Goal: Share content

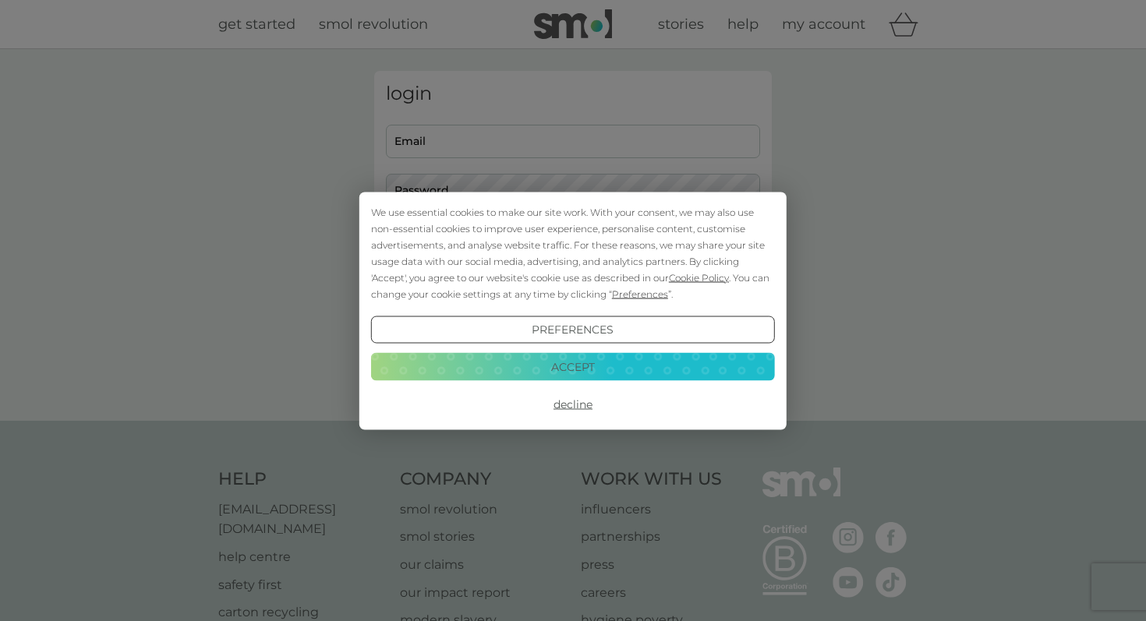
type input "[EMAIL_ADDRESS][DOMAIN_NAME]"
click at [506, 371] on button "Accept" at bounding box center [573, 367] width 404 height 28
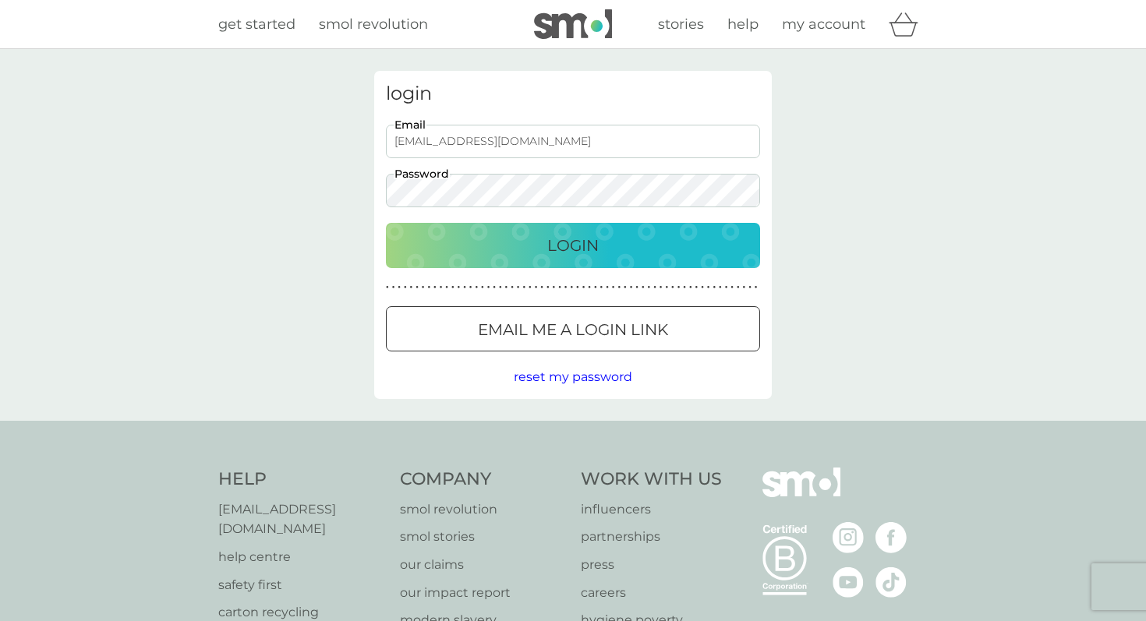
click at [568, 236] on p "Login" at bounding box center [572, 245] width 51 height 25
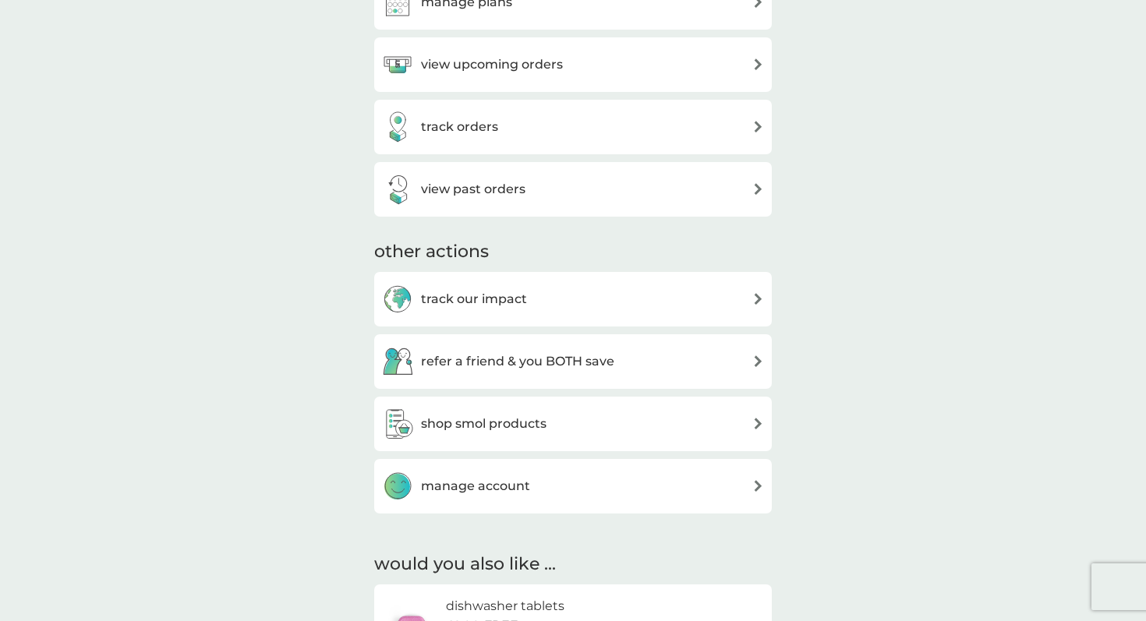
scroll to position [615, 0]
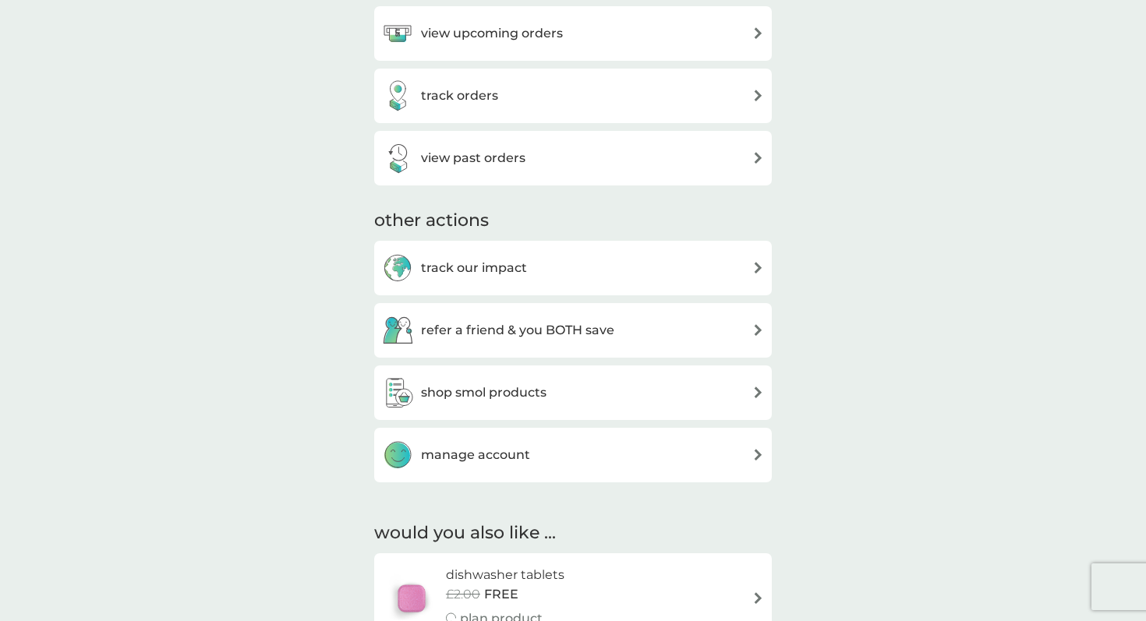
click at [585, 312] on div "refer a friend & you BOTH save" at bounding box center [573, 330] width 398 height 55
click at [584, 330] on h3 "refer a friend & you BOTH save" at bounding box center [517, 330] width 193 height 20
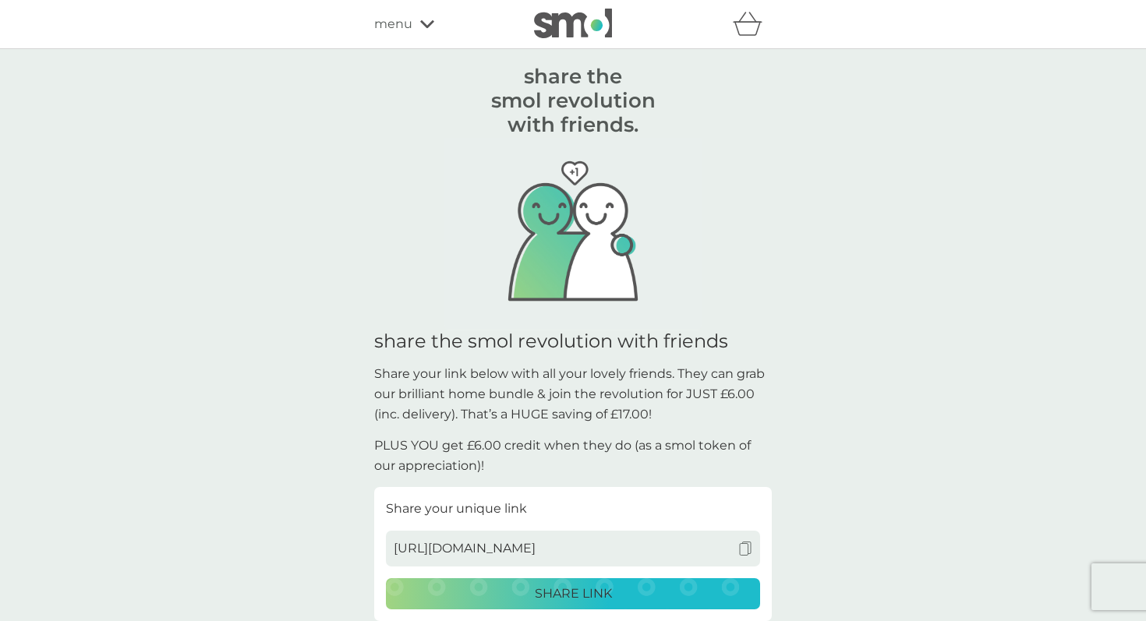
click at [521, 596] on div "SHARE LINK" at bounding box center [573, 594] width 354 height 20
click at [723, 470] on p "PLUS YOU get £6.00 credit when they do (as a smol token of our appreciation)!" at bounding box center [573, 456] width 398 height 40
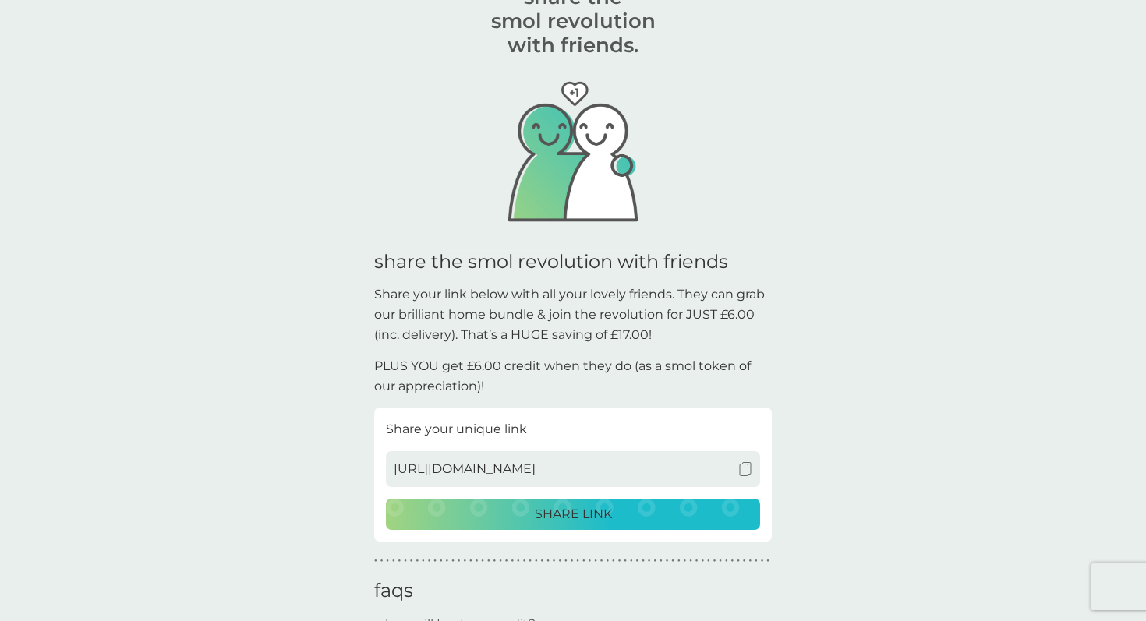
scroll to position [81, 0]
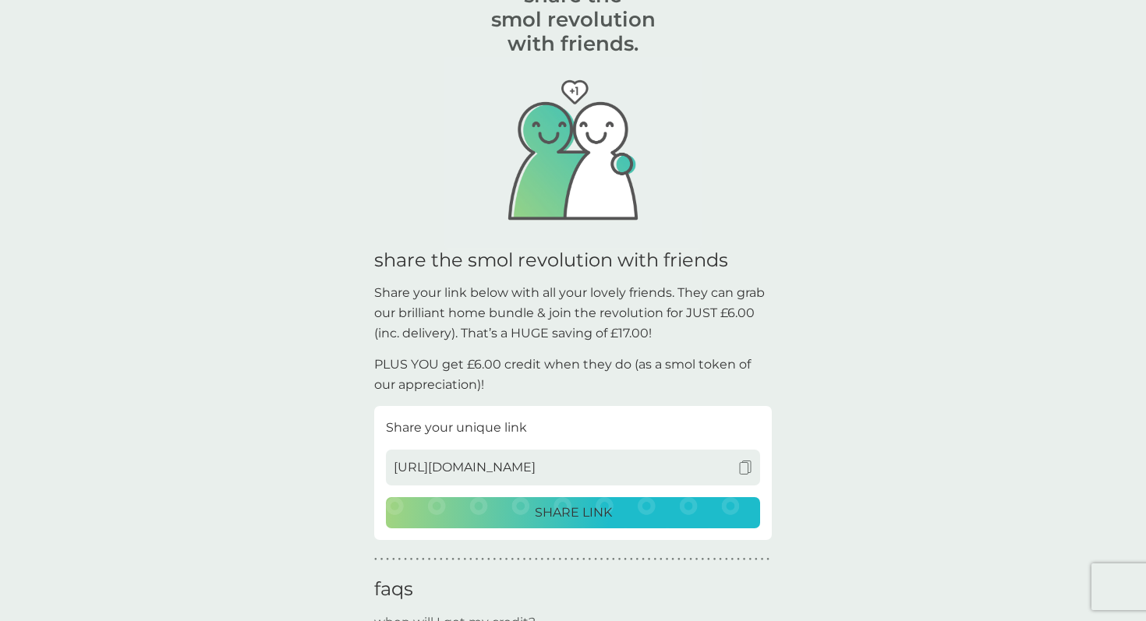
click at [744, 469] on img at bounding box center [745, 468] width 14 height 14
